Goal: Transaction & Acquisition: Purchase product/service

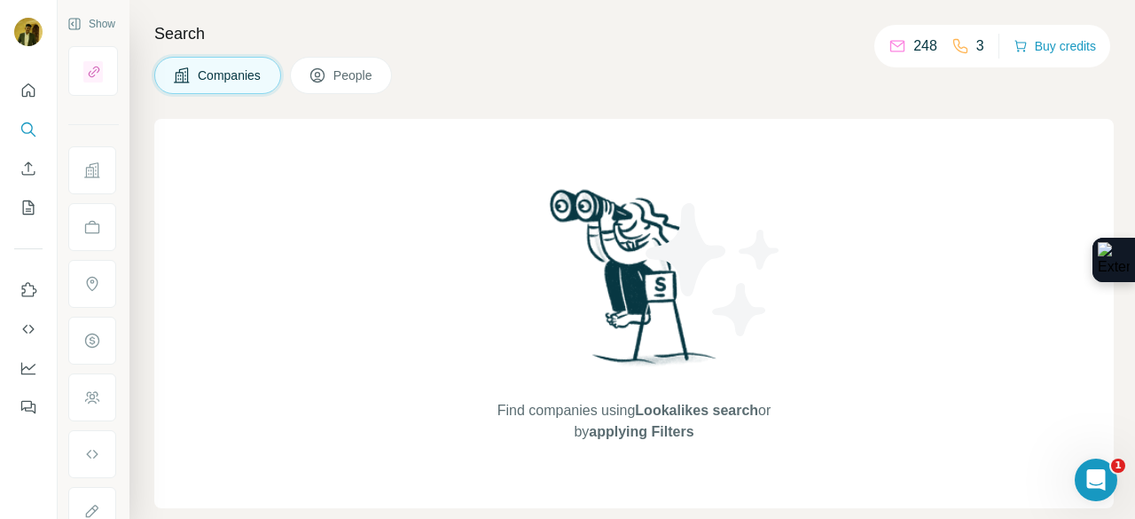
click at [903, 45] on div "248" at bounding box center [913, 45] width 49 height 21
click at [1071, 36] on button "Buy credits" at bounding box center [1055, 46] width 82 height 25
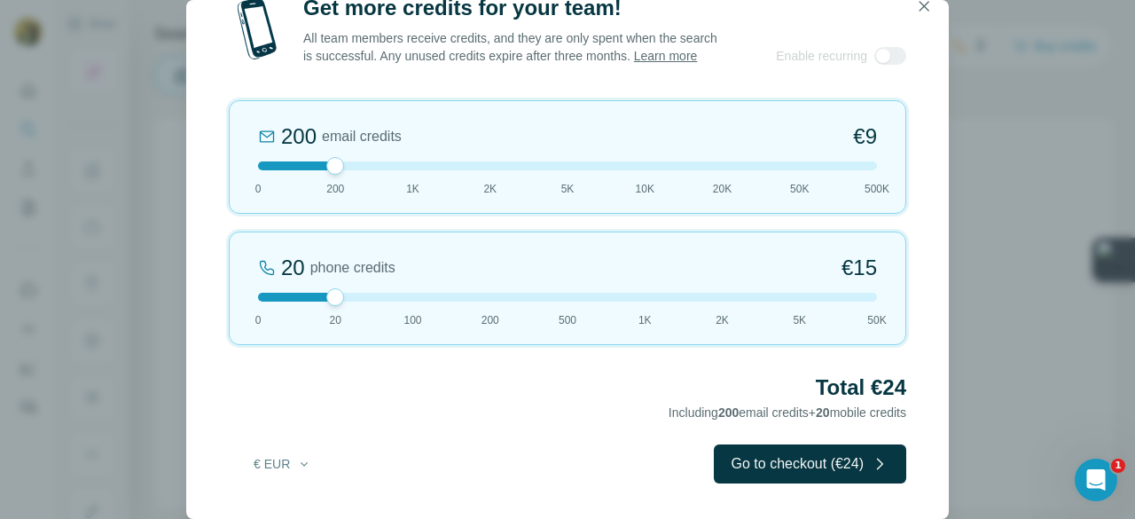
click at [1065, 122] on div "Get more credits for your team! All team members receive credits, and they are …" at bounding box center [567, 259] width 1135 height 519
drag, startPoint x: 1041, startPoint y: 4, endPoint x: 79, endPoint y: 197, distance: 981.6
click at [79, 197] on div "Get more credits for your team! All team members receive credits, and they are …" at bounding box center [567, 259] width 1135 height 519
click at [283, 475] on button "€ EUR" at bounding box center [282, 464] width 82 height 32
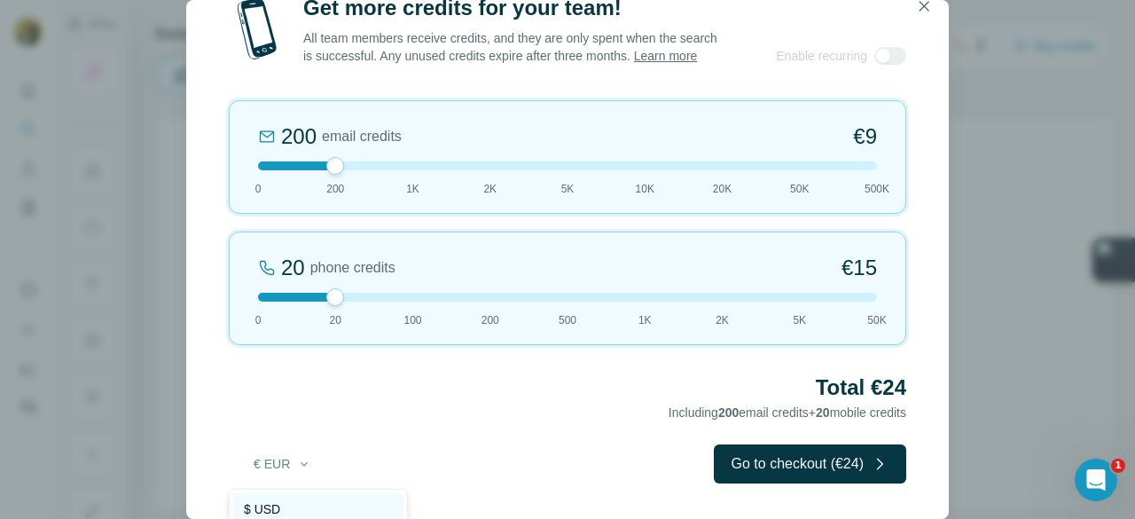
click at [266, 508] on span "$ USD" at bounding box center [262, 509] width 36 height 18
drag, startPoint x: 335, startPoint y: 296, endPoint x: 150, endPoint y: 253, distance: 190.4
click at [150, 253] on div "Get more credits for your team! All team members receive credits, and they are …" at bounding box center [567, 259] width 1135 height 519
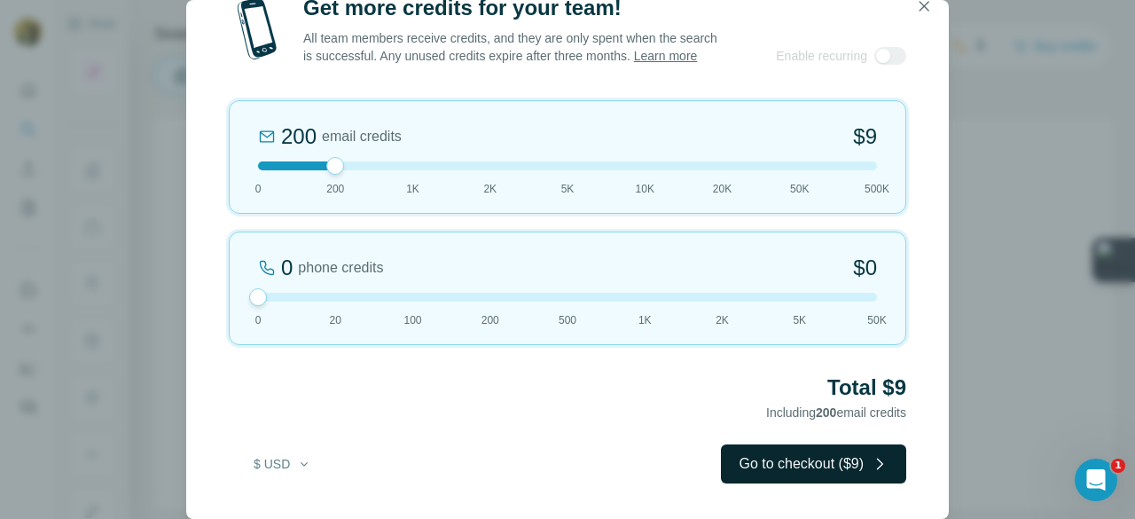
click at [818, 457] on button "Go to checkout ($9)" at bounding box center [813, 463] width 185 height 39
